Goal: Information Seeking & Learning: Learn about a topic

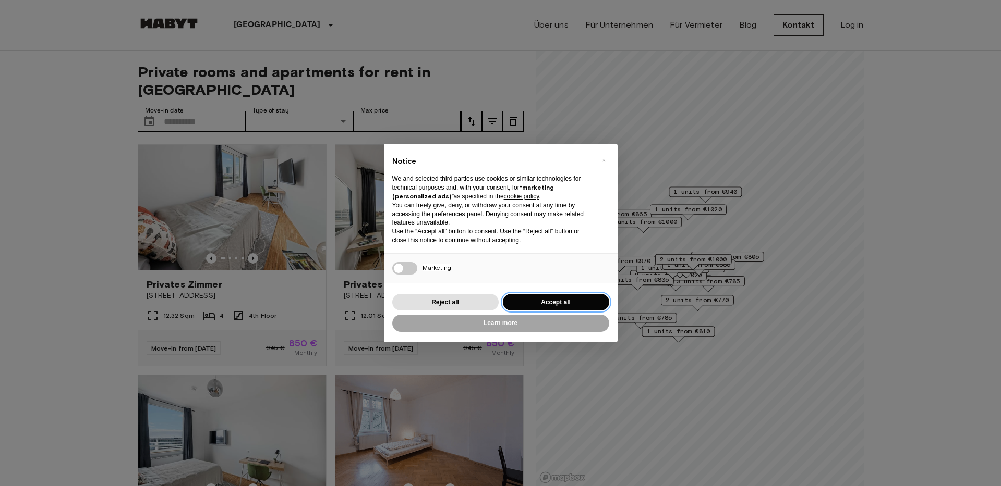
click at [579, 301] on button "Accept all" at bounding box center [556, 302] width 106 height 17
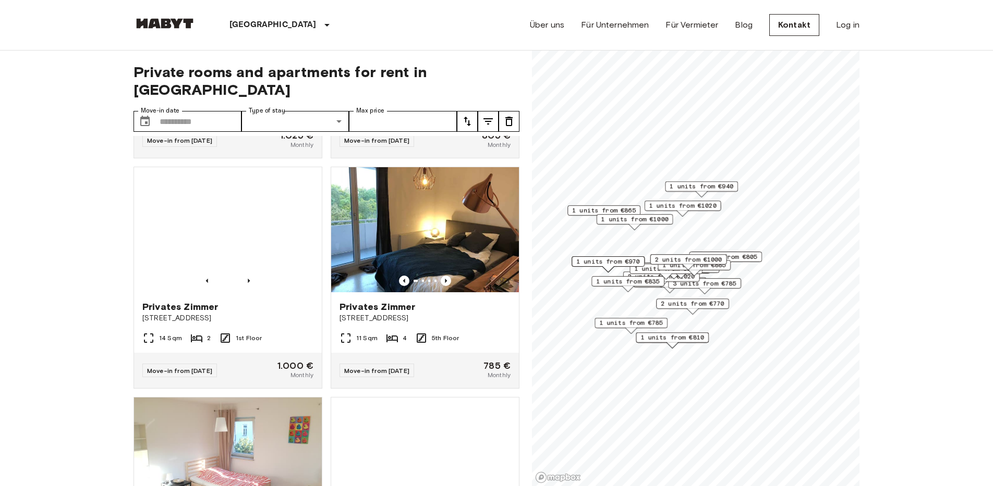
scroll to position [1512, 0]
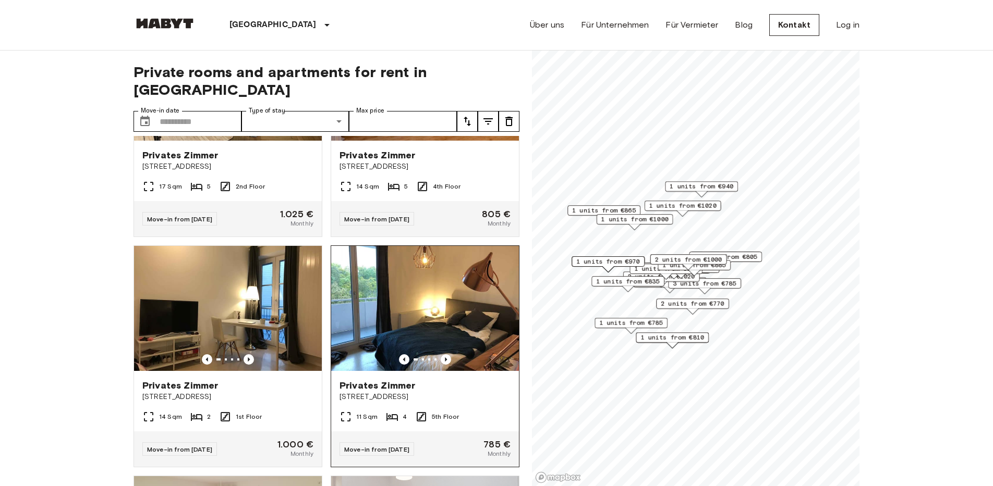
click at [430, 305] on img at bounding box center [425, 308] width 188 height 125
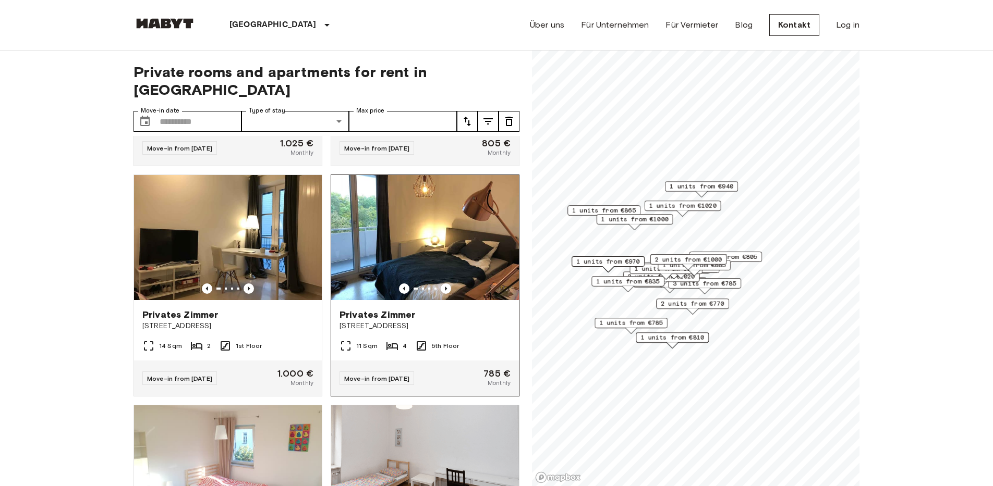
scroll to position [1616, 0]
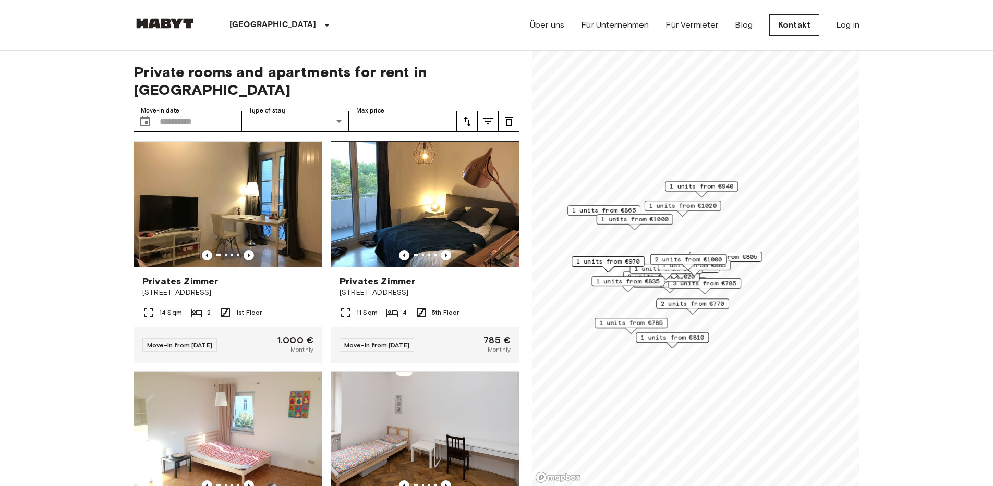
click at [444, 237] on img at bounding box center [425, 204] width 188 height 125
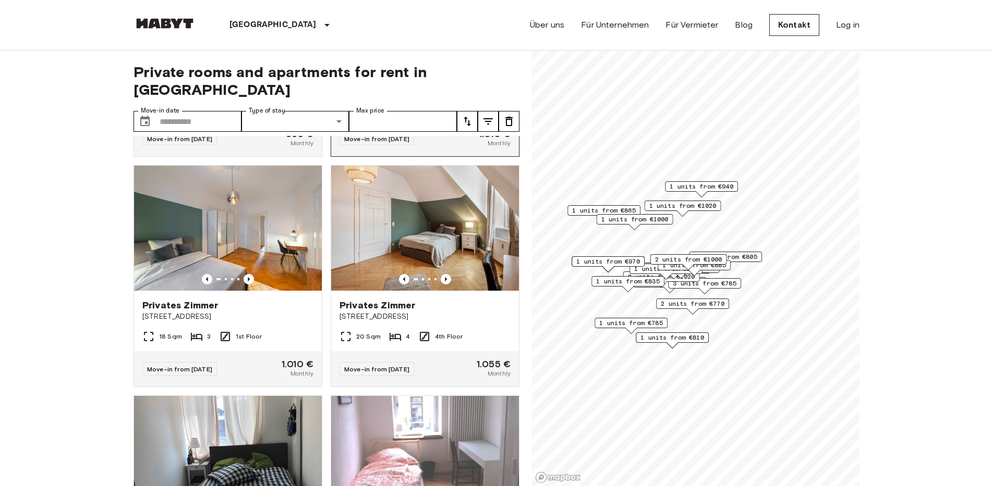
scroll to position [2747, 0]
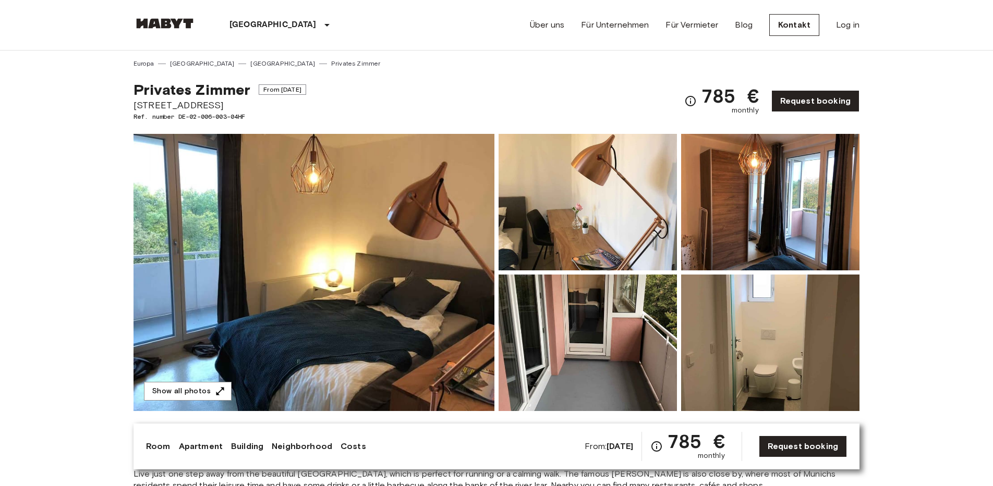
click at [434, 218] on img at bounding box center [313, 272] width 361 height 277
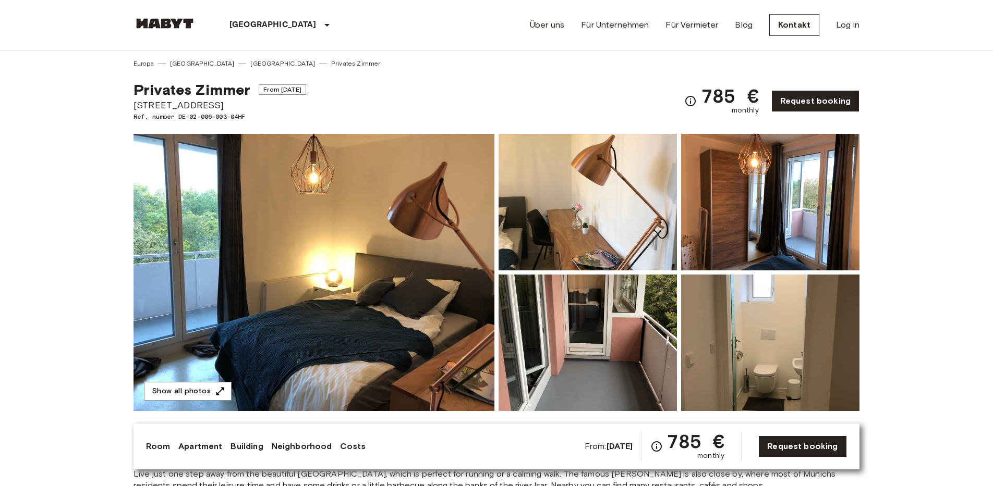
click at [602, 190] on img at bounding box center [587, 202] width 178 height 137
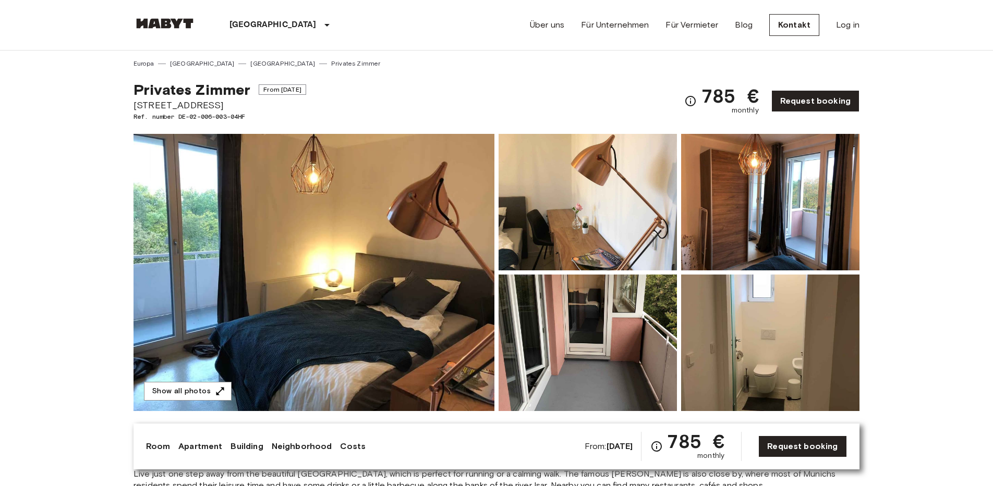
click at [787, 204] on img at bounding box center [770, 202] width 178 height 137
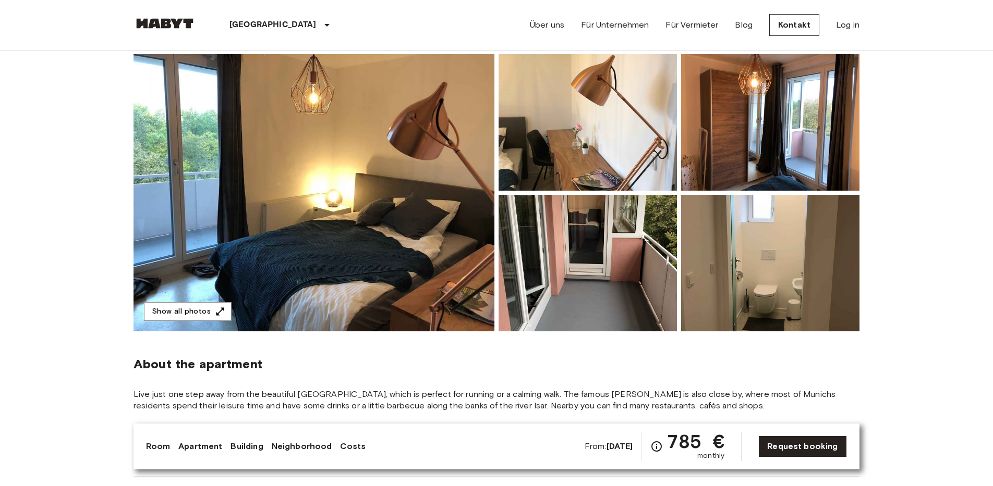
scroll to position [104, 0]
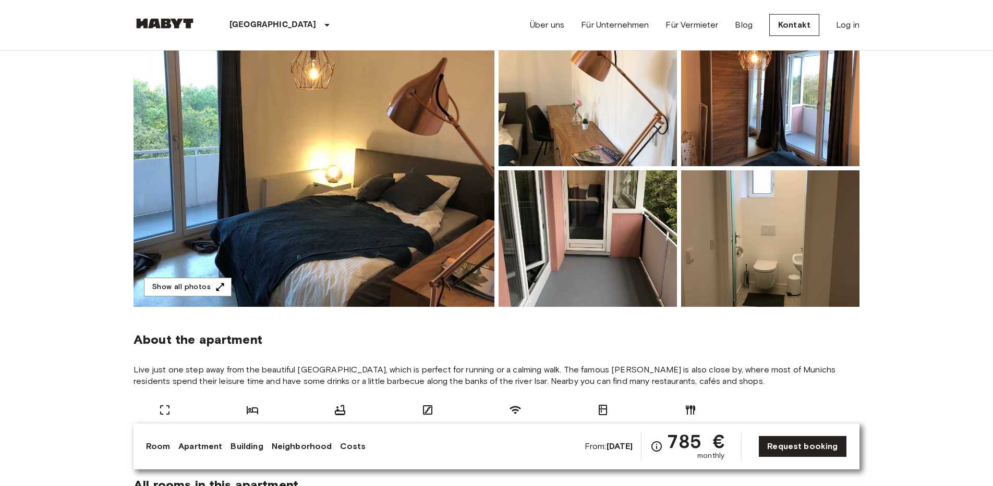
click at [774, 244] on img at bounding box center [770, 239] width 178 height 137
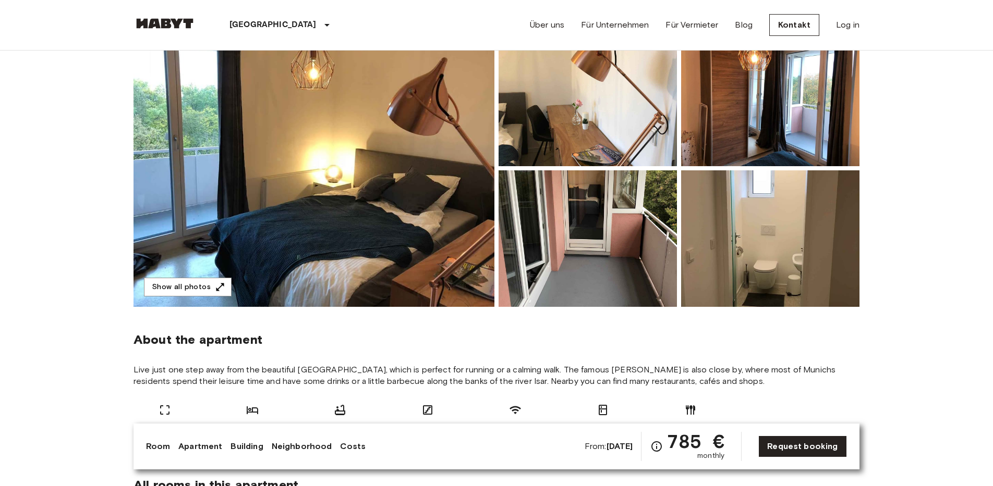
click at [611, 216] on img at bounding box center [587, 239] width 178 height 137
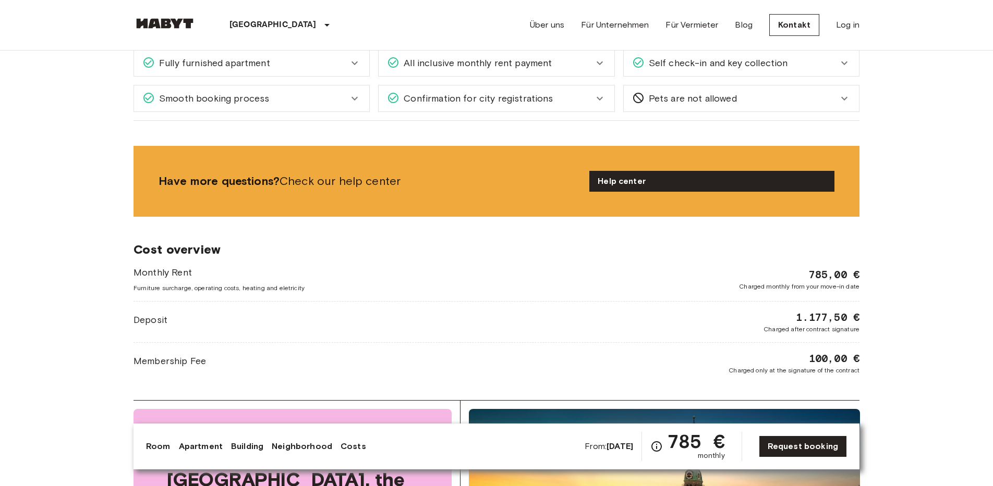
scroll to position [991, 0]
